Goal: Task Accomplishment & Management: Use online tool/utility

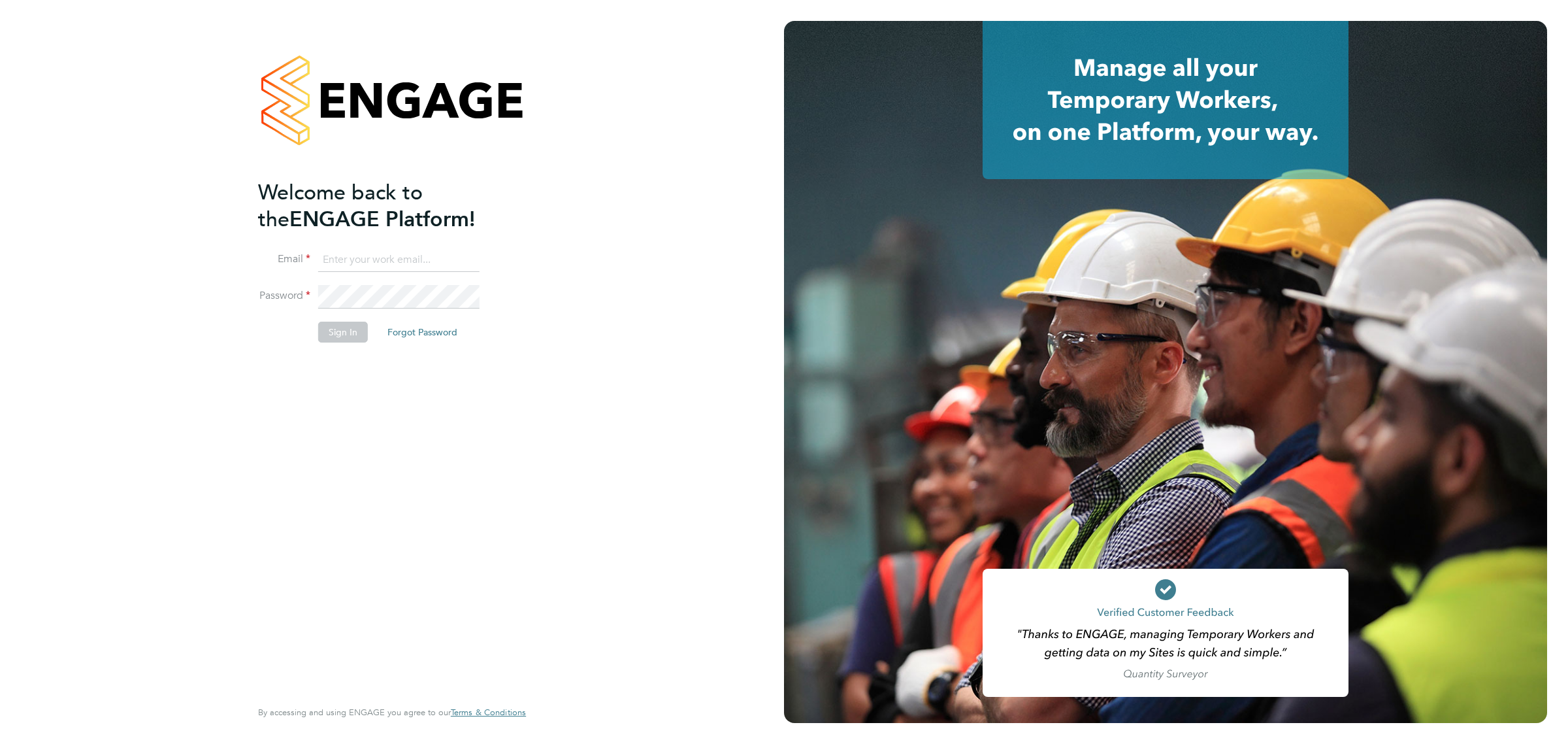
type input "[EMAIL_ADDRESS][DOMAIN_NAME]"
click at [342, 330] on button "Sign In" at bounding box center [343, 332] width 50 height 21
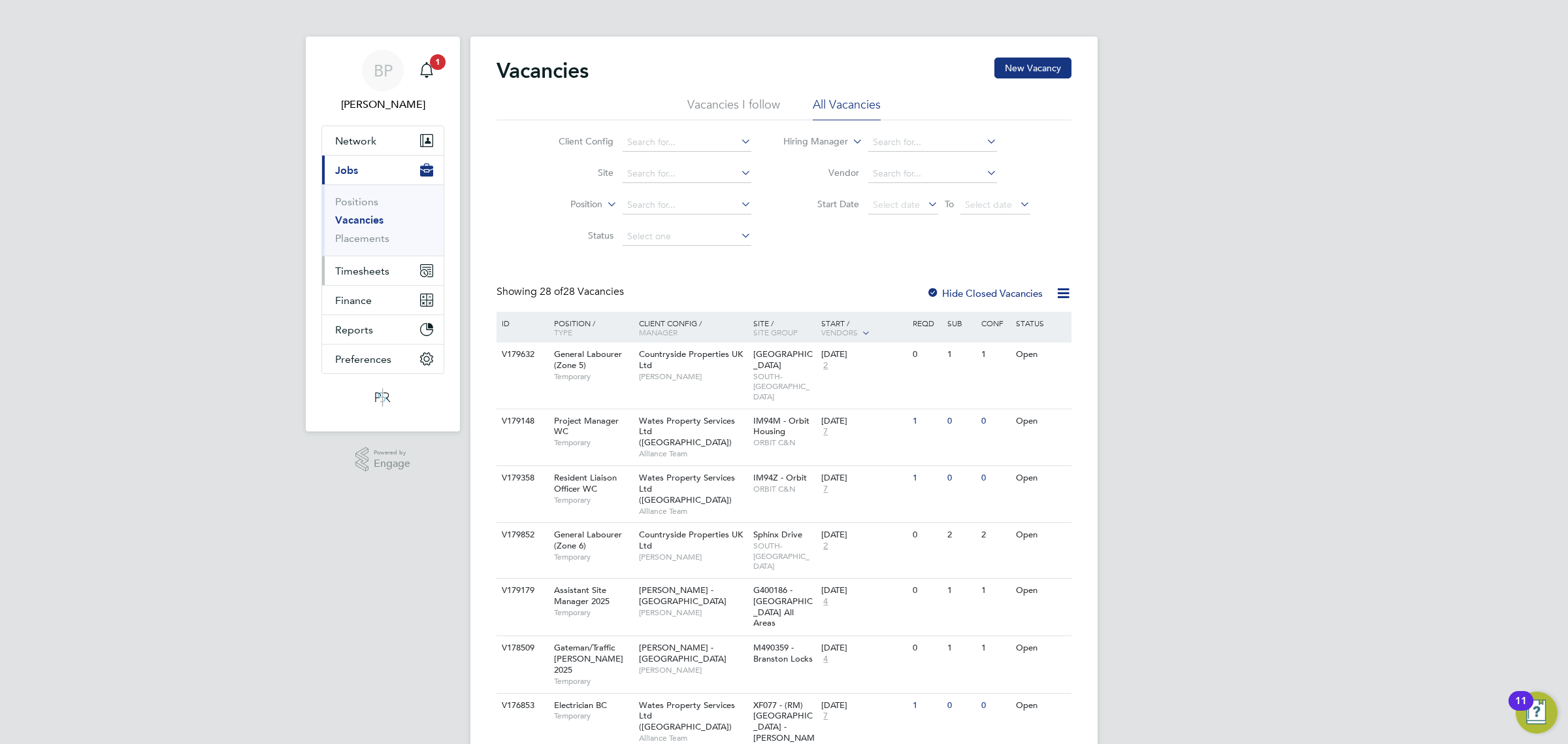
click at [372, 269] on span "Timesheets" at bounding box center [362, 271] width 54 height 12
drag, startPoint x: 367, startPoint y: 233, endPoint x: 406, endPoint y: 246, distance: 41.1
click at [367, 233] on link "Timesheets" at bounding box center [362, 231] width 54 height 12
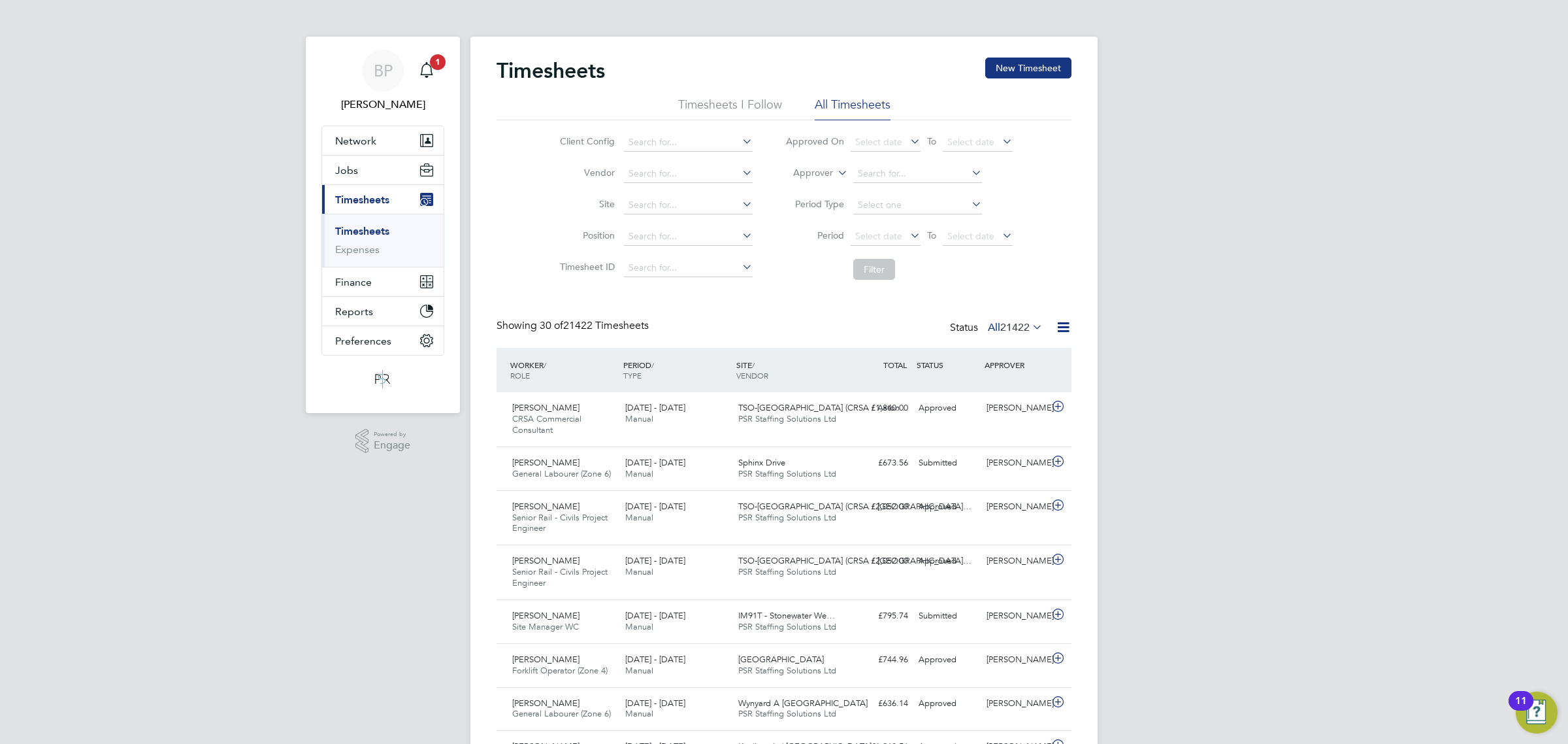
click at [1058, 330] on icon at bounding box center [1063, 327] width 16 height 16
click at [948, 362] on li "Export Timesheets" at bounding box center [981, 358] width 173 height 18
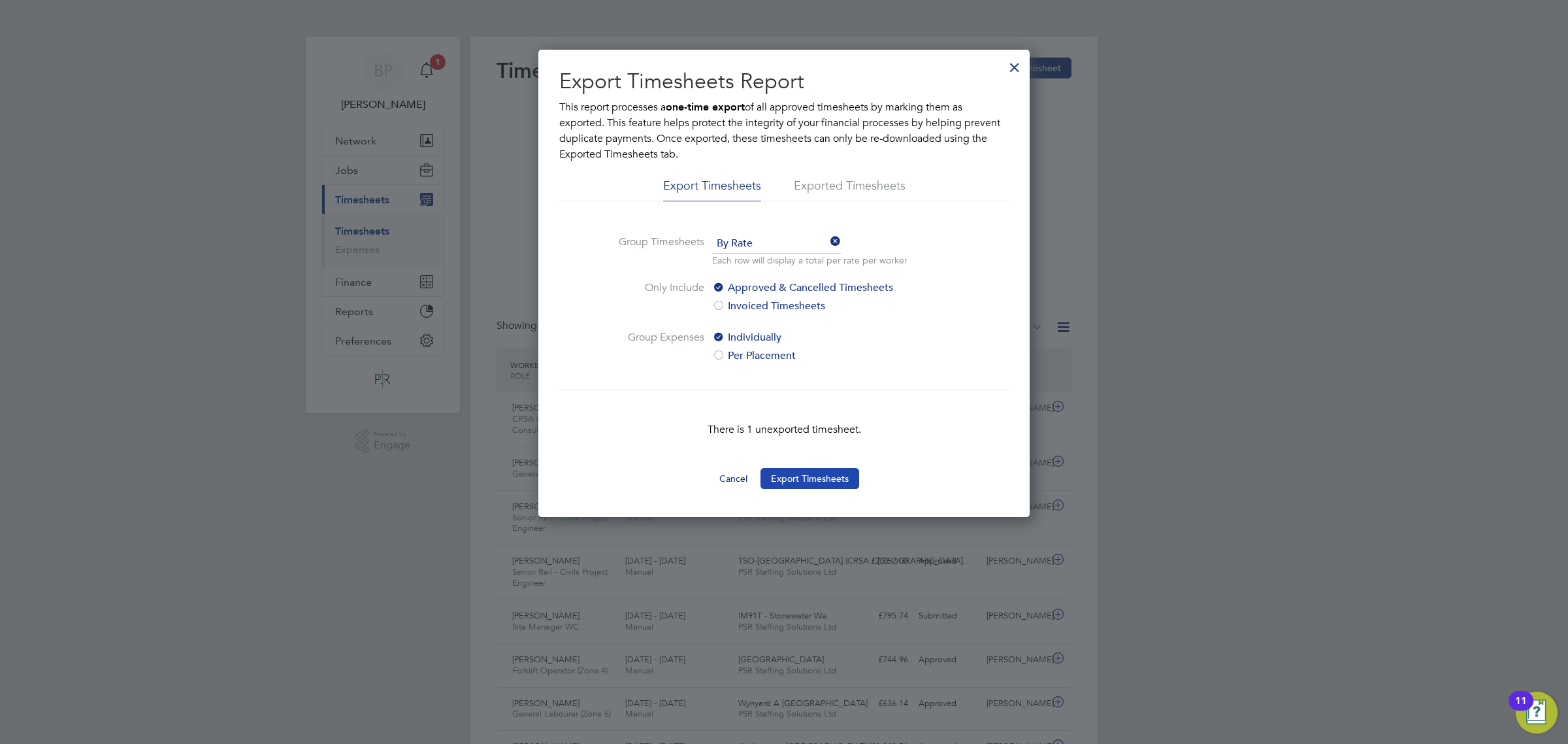
click at [814, 479] on button "Export Timesheets" at bounding box center [809, 479] width 98 height 21
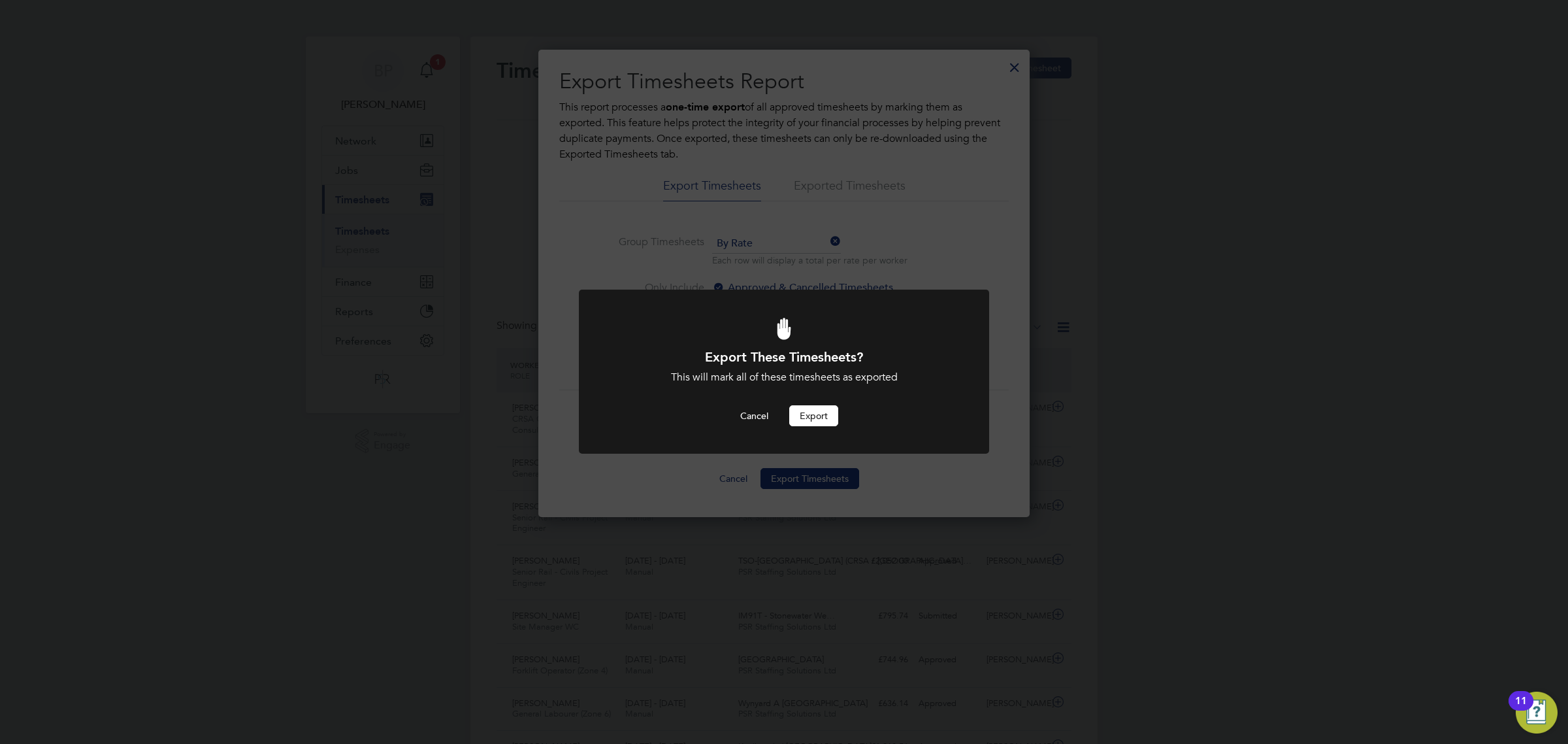
click at [824, 407] on button "Export" at bounding box center [814, 415] width 49 height 21
